Goal: Navigation & Orientation: Find specific page/section

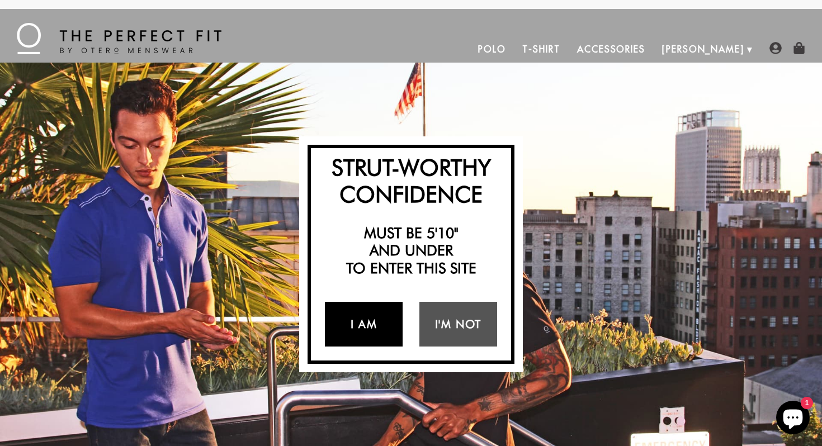
click at [385, 330] on link "I Am" at bounding box center [364, 324] width 78 height 45
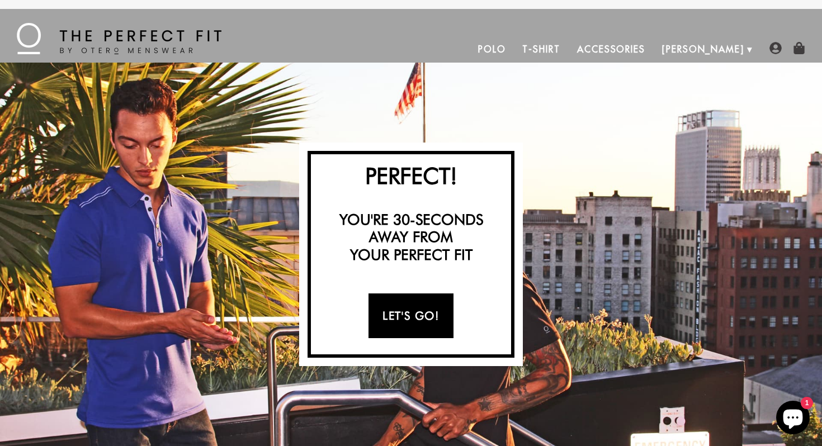
click at [429, 330] on link "Let's Go!" at bounding box center [410, 316] width 84 height 45
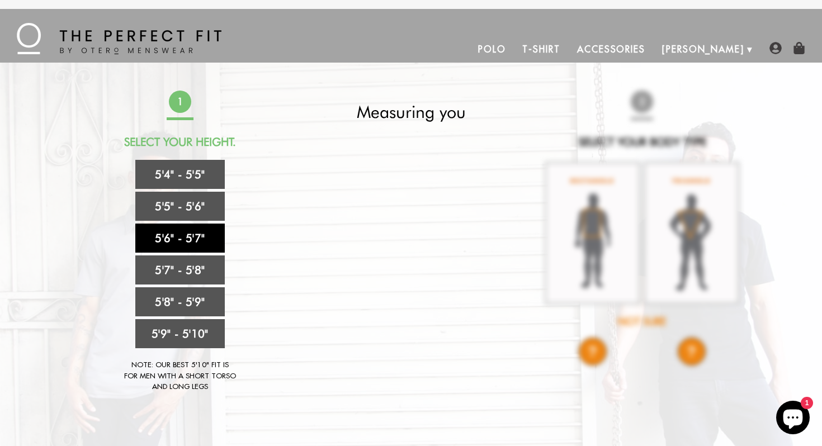
click at [193, 242] on link "5'6" - 5'7"" at bounding box center [179, 238] width 89 height 29
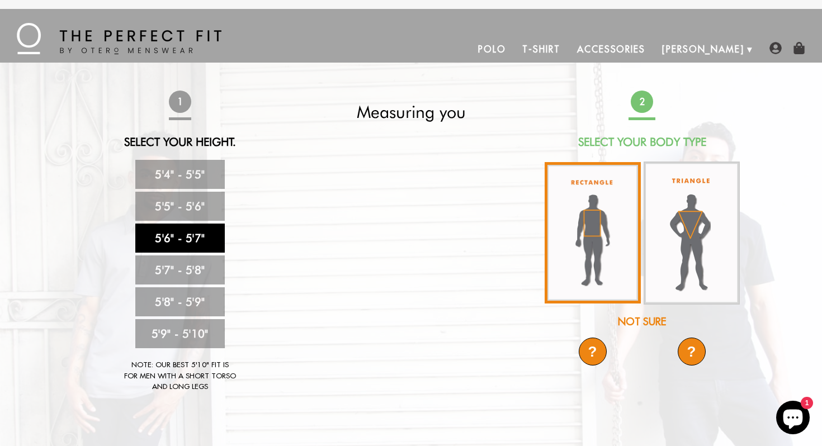
click at [599, 223] on img at bounding box center [593, 232] width 96 height 141
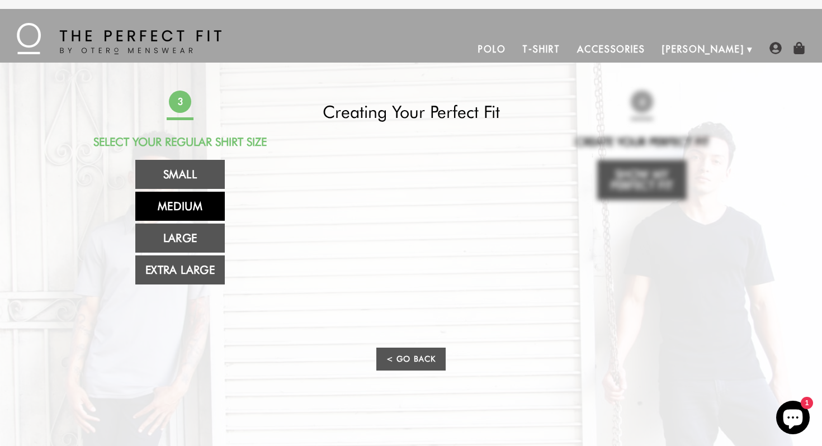
click at [212, 204] on link "Medium" at bounding box center [179, 206] width 89 height 29
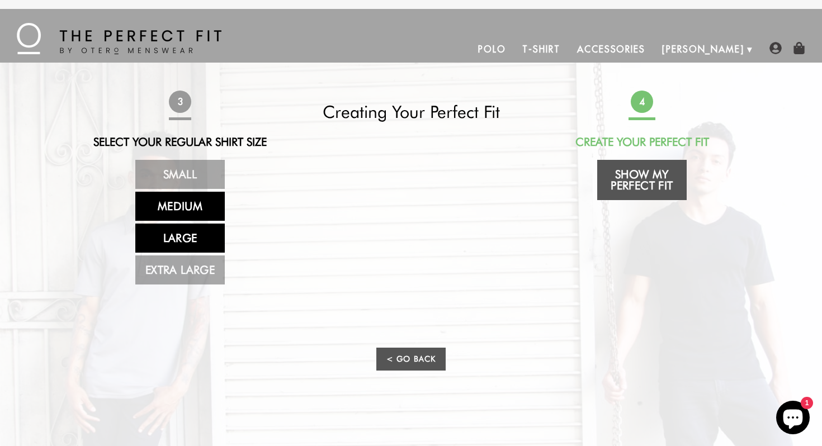
click at [215, 241] on link "Large" at bounding box center [179, 238] width 89 height 29
click at [208, 198] on link "Medium" at bounding box center [179, 206] width 89 height 29
click at [200, 235] on link "Large" at bounding box center [179, 238] width 89 height 29
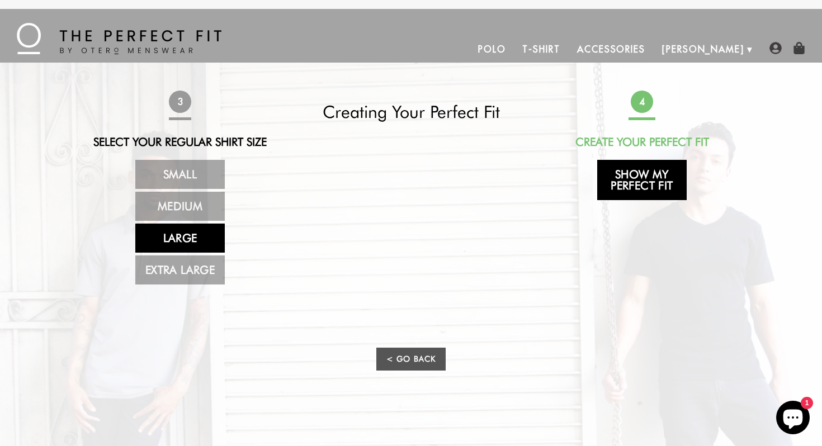
click at [646, 185] on link "Show My Perfect Fit" at bounding box center [641, 180] width 89 height 40
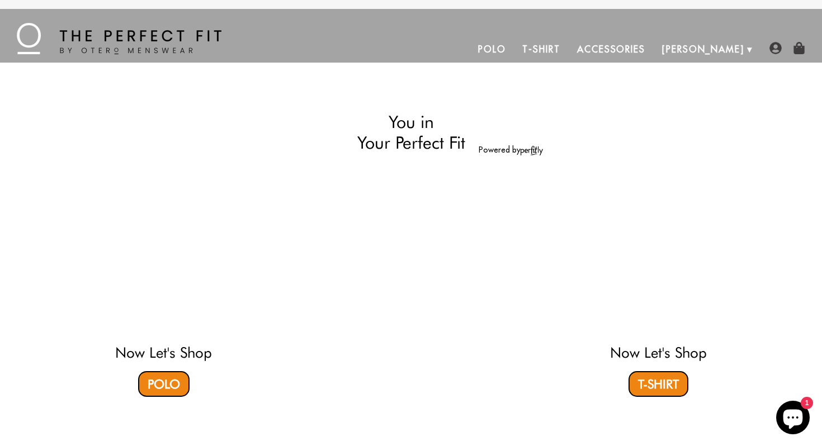
select select "56-57"
select select "L"
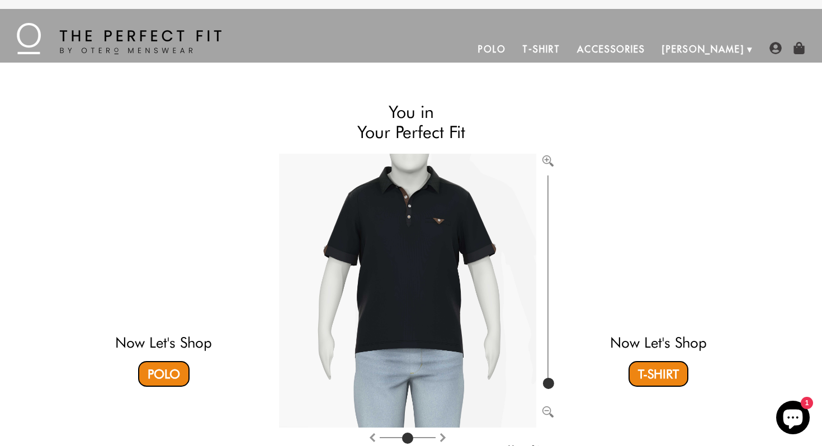
click at [647, 54] on link "Accessories" at bounding box center [611, 49] width 85 height 27
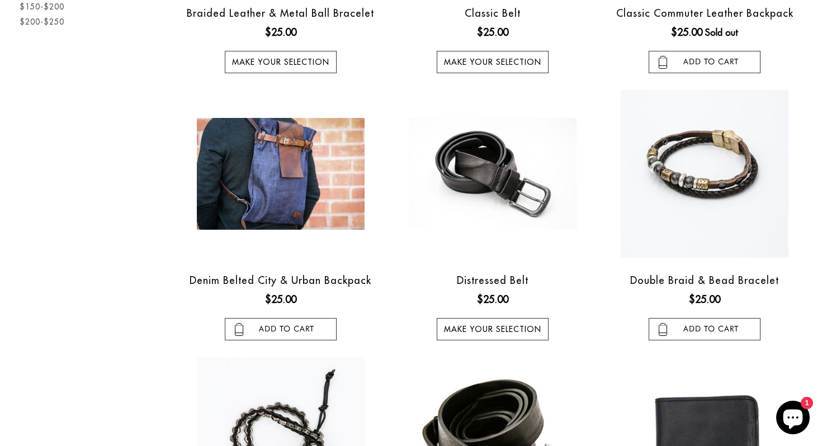
scroll to position [283, 0]
